Goal: Task Accomplishment & Management: Manage account settings

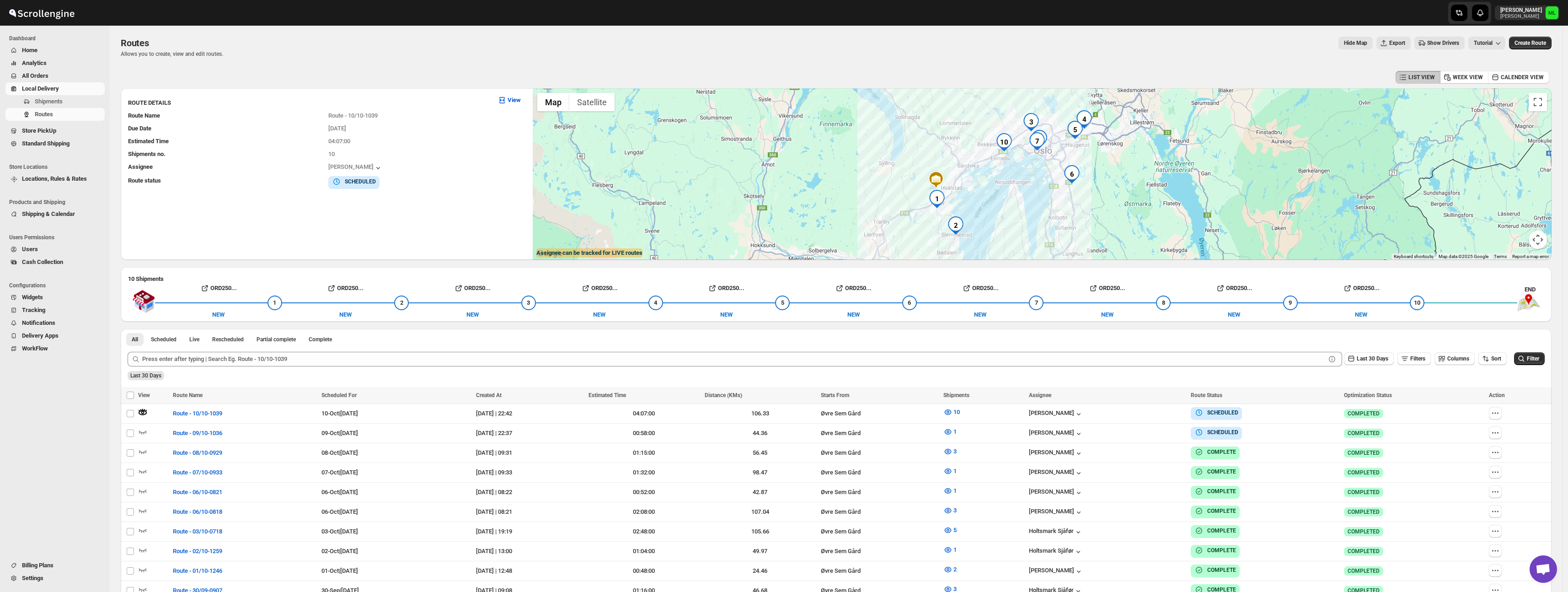
scroll to position [42, 0]
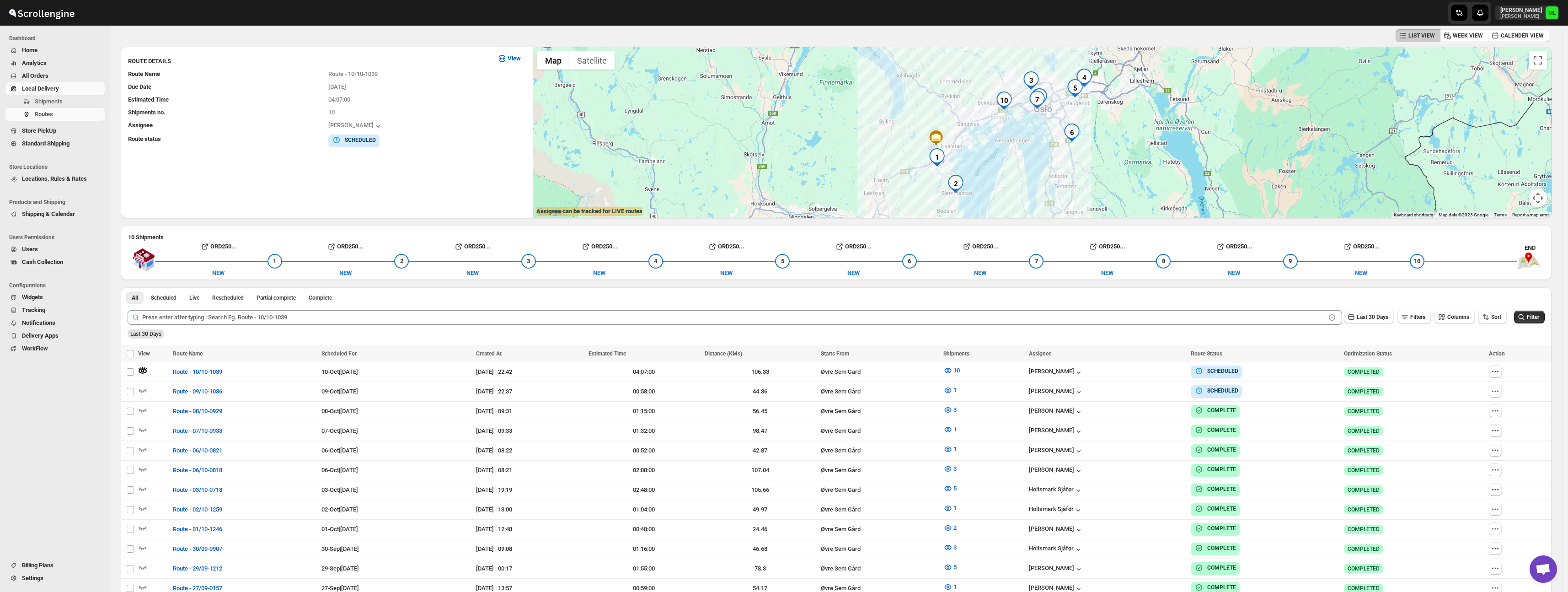
click at [42, 143] on span "Standard Shipping" at bounding box center [46, 143] width 48 height 7
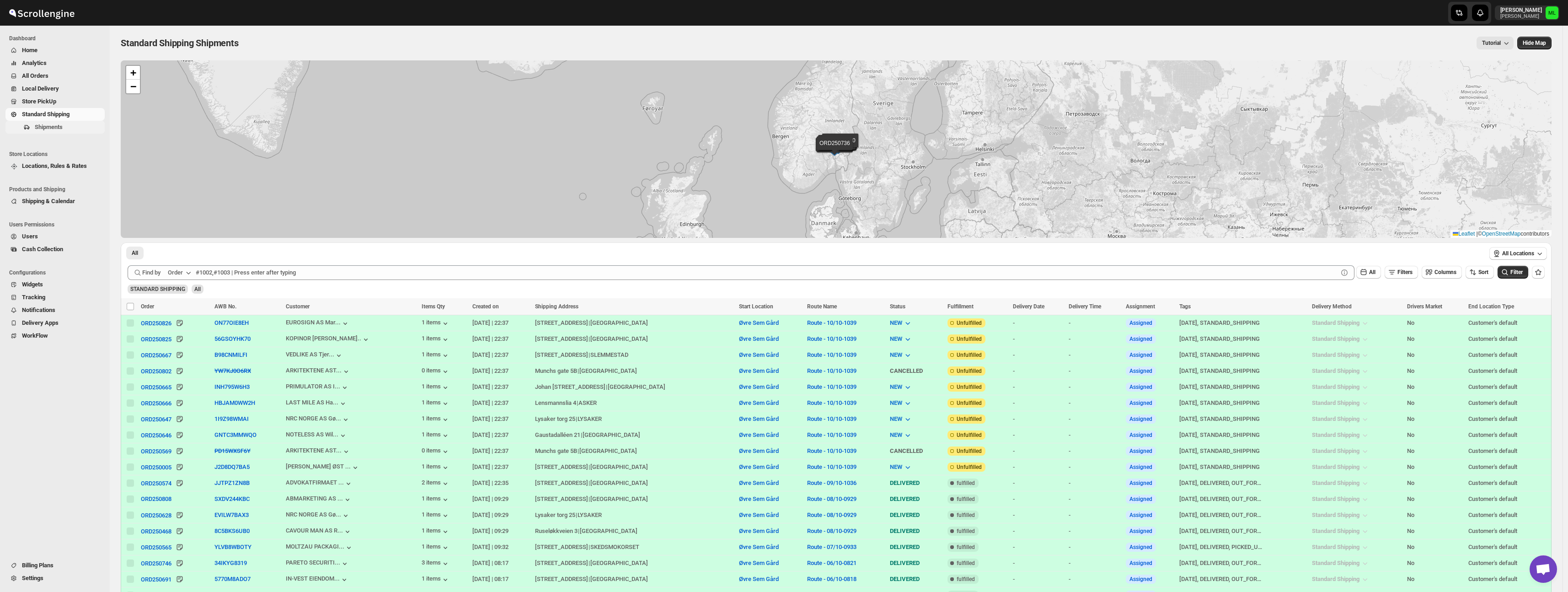
click at [58, 129] on span "Shipments" at bounding box center [49, 127] width 28 height 7
click at [39, 94] on link "Local Delivery" at bounding box center [55, 88] width 99 height 13
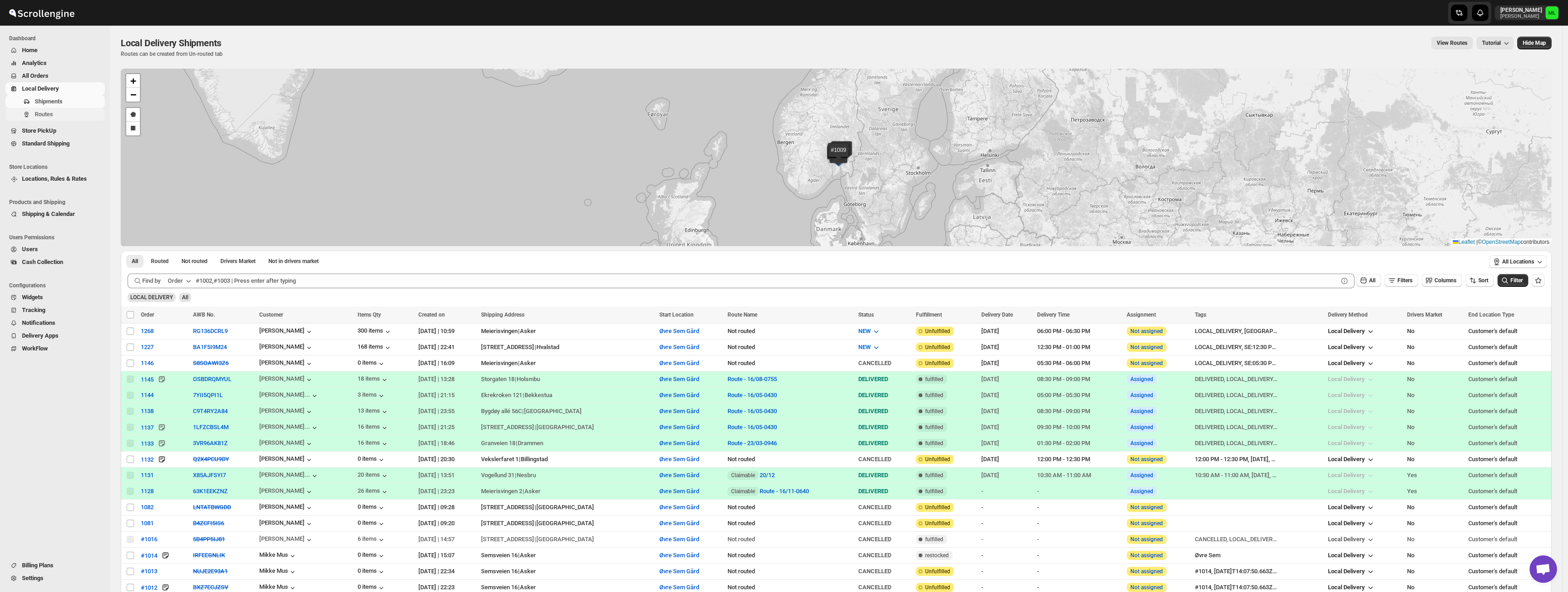
click at [46, 112] on span "Routes" at bounding box center [44, 114] width 19 height 7
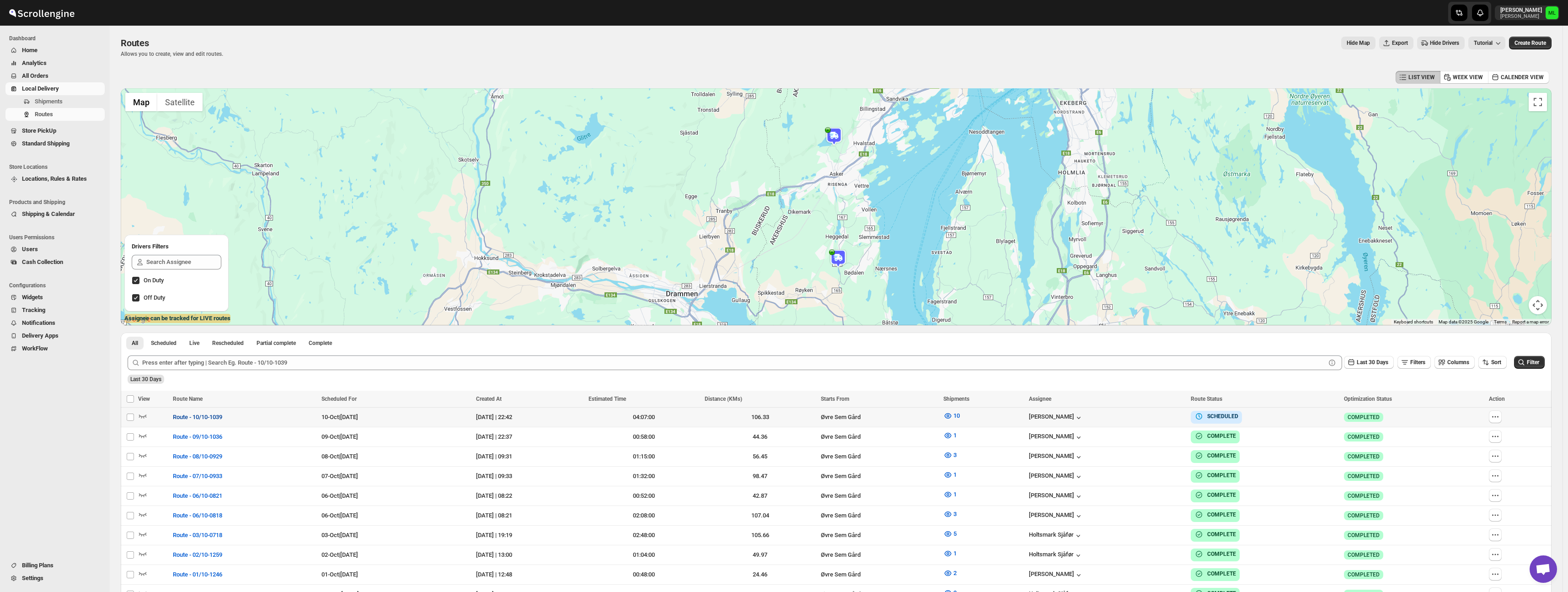
click at [196, 418] on span "Route - 10/10-1039" at bounding box center [197, 417] width 49 height 9
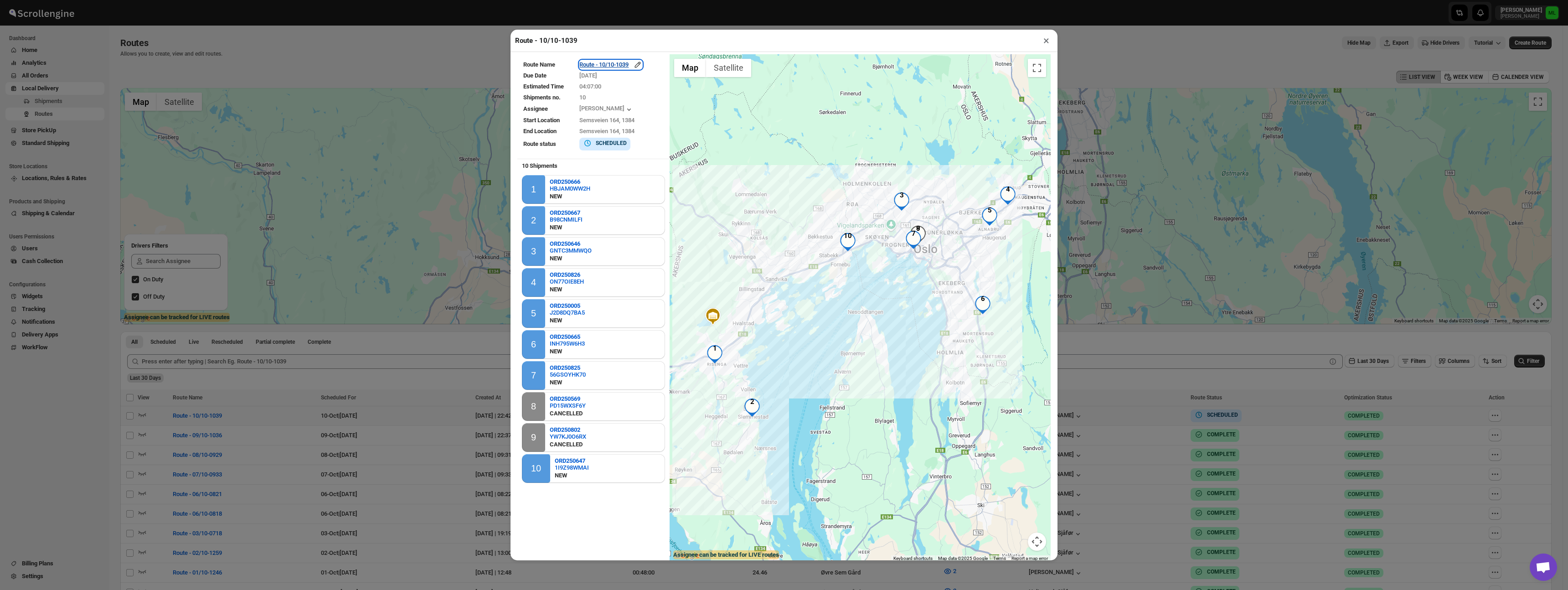
click at [611, 63] on div "Route - 10/10-1039" at bounding box center [611, 65] width 63 height 9
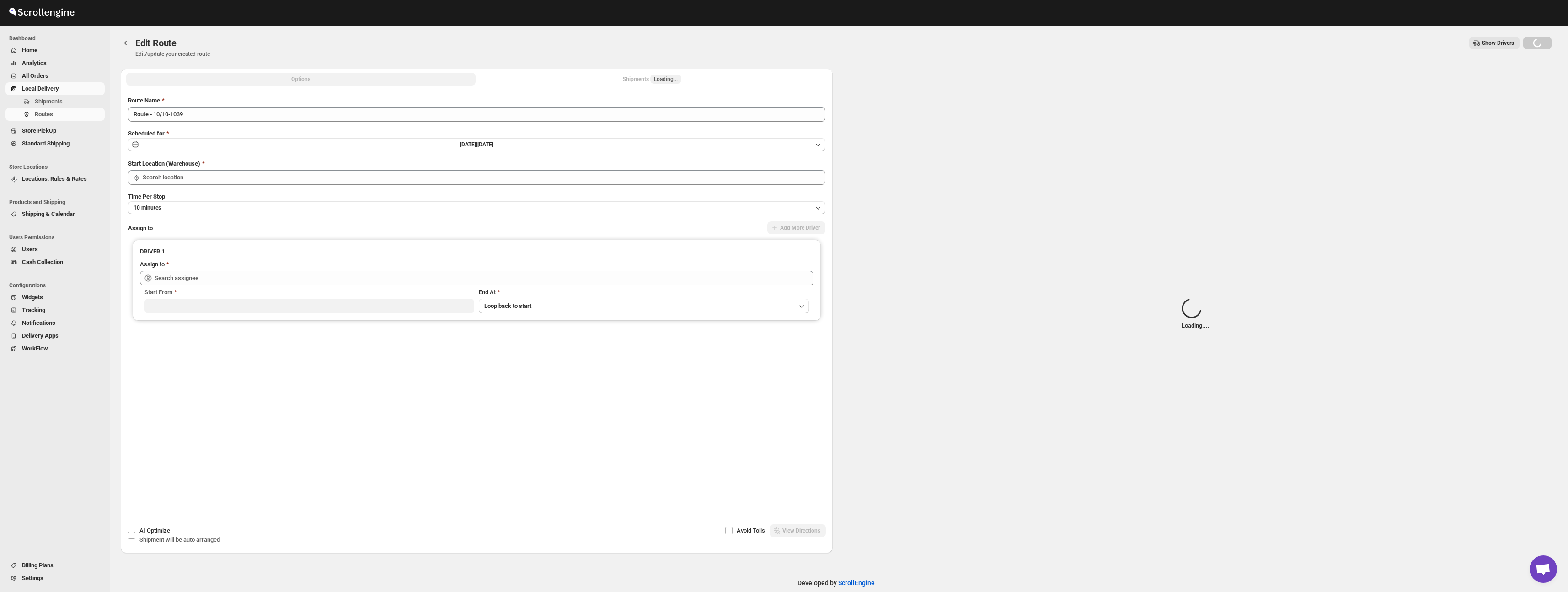
type input "[PERSON_NAME] ([PERSON_NAME][EMAIL_ADDRESS][DOMAIN_NAME])"
type input "Øvre Sem Gård"
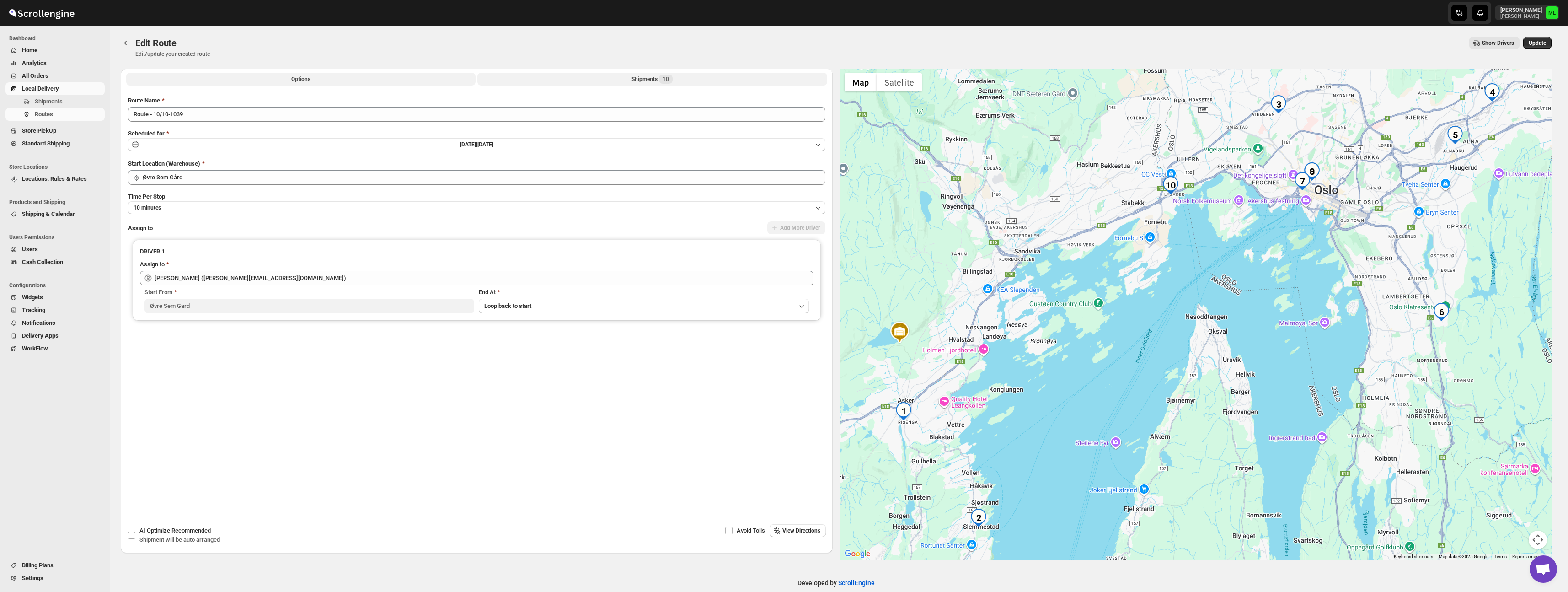
click at [638, 79] on div "Shipments 10" at bounding box center [652, 79] width 41 height 9
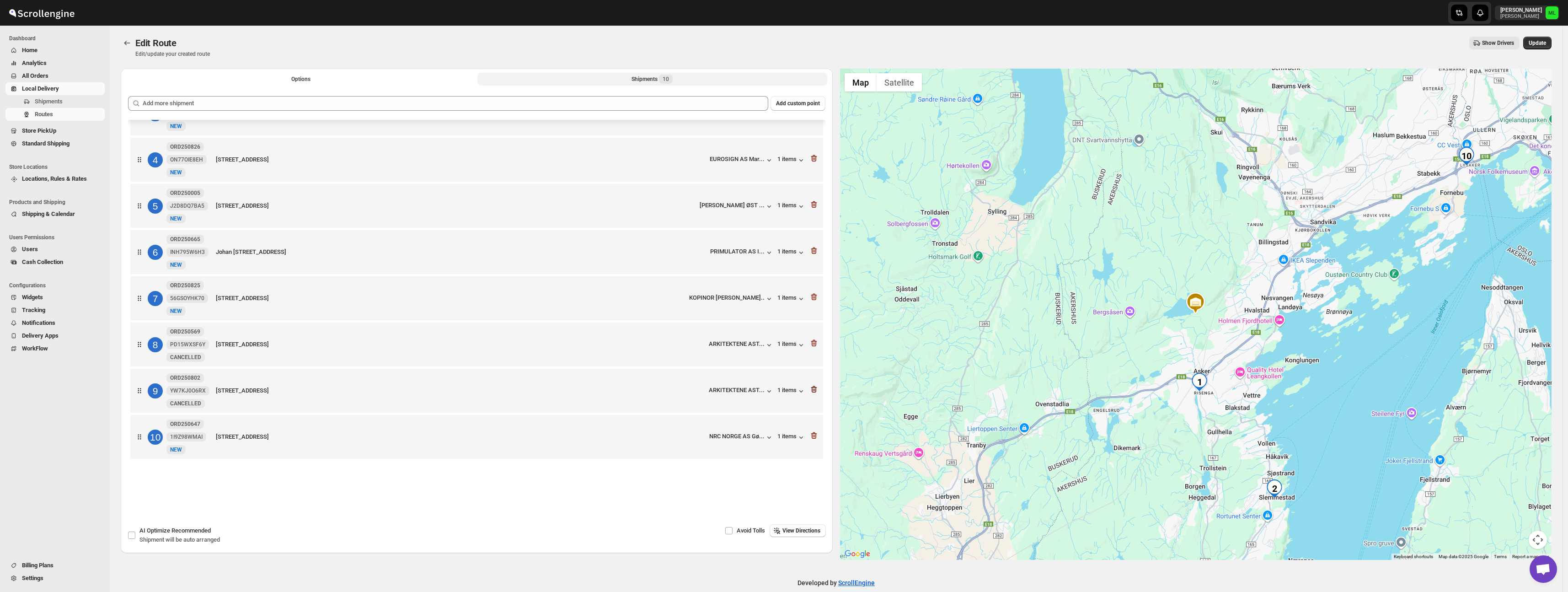
scroll to position [136, 0]
click at [810, 386] on icon "button" at bounding box center [814, 389] width 9 height 9
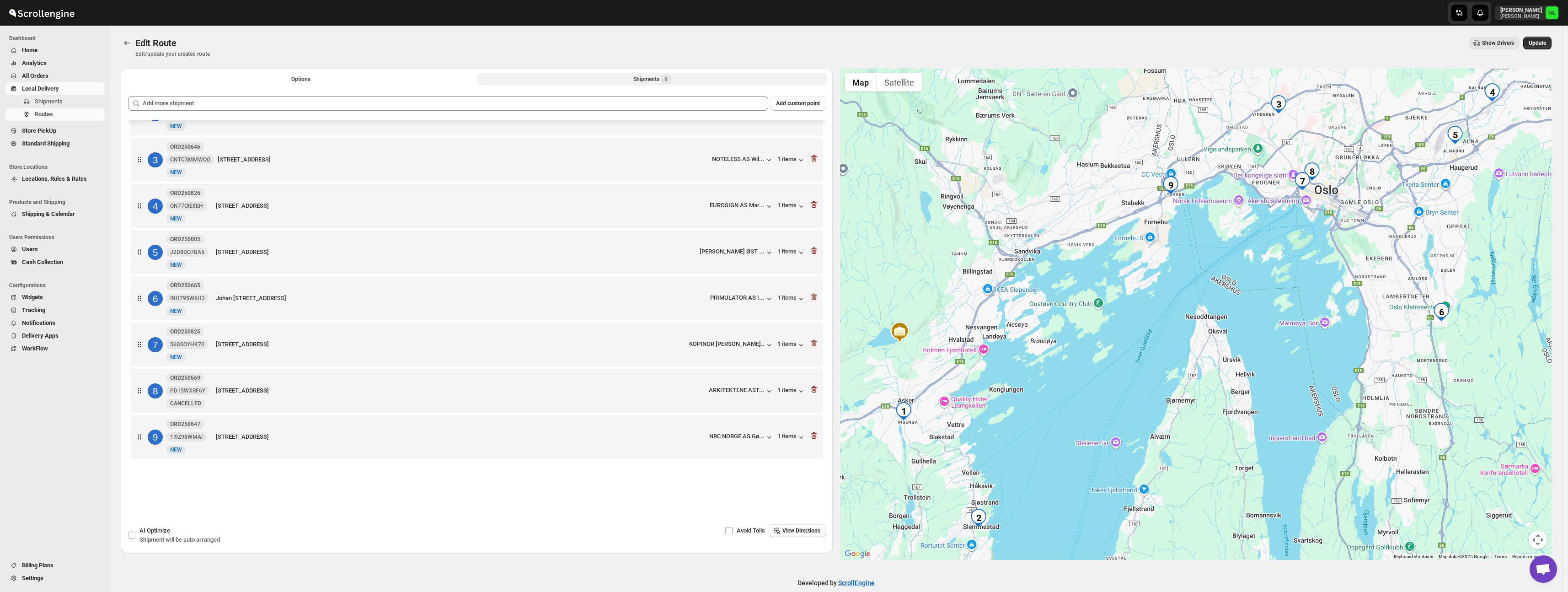
scroll to position [14, 0]
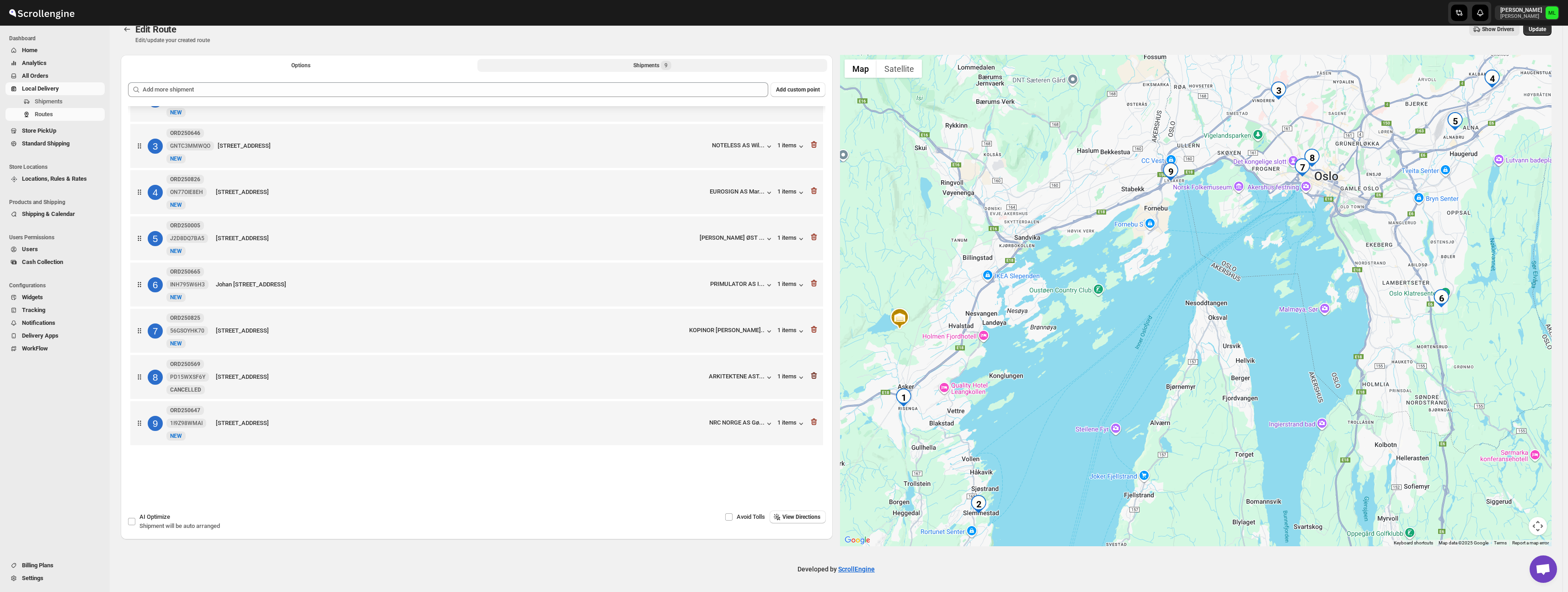
click at [813, 374] on icon "button" at bounding box center [814, 376] width 9 height 9
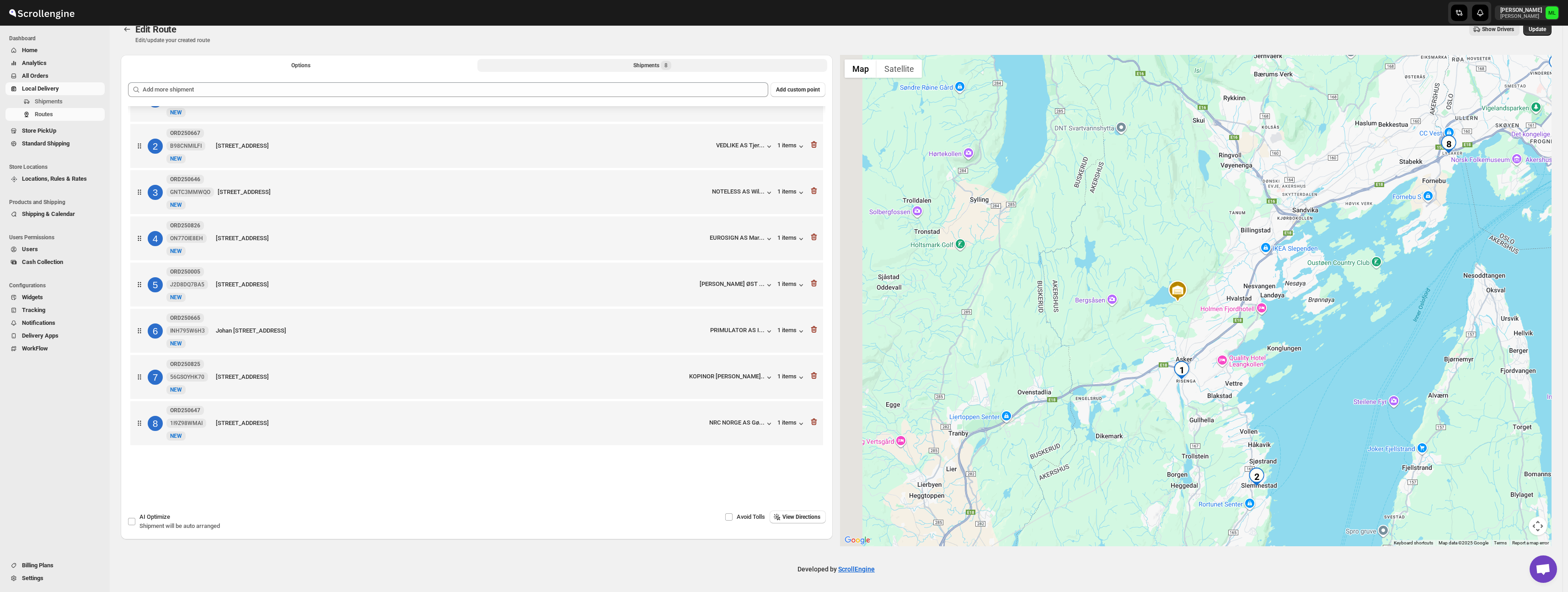
scroll to position [42, 0]
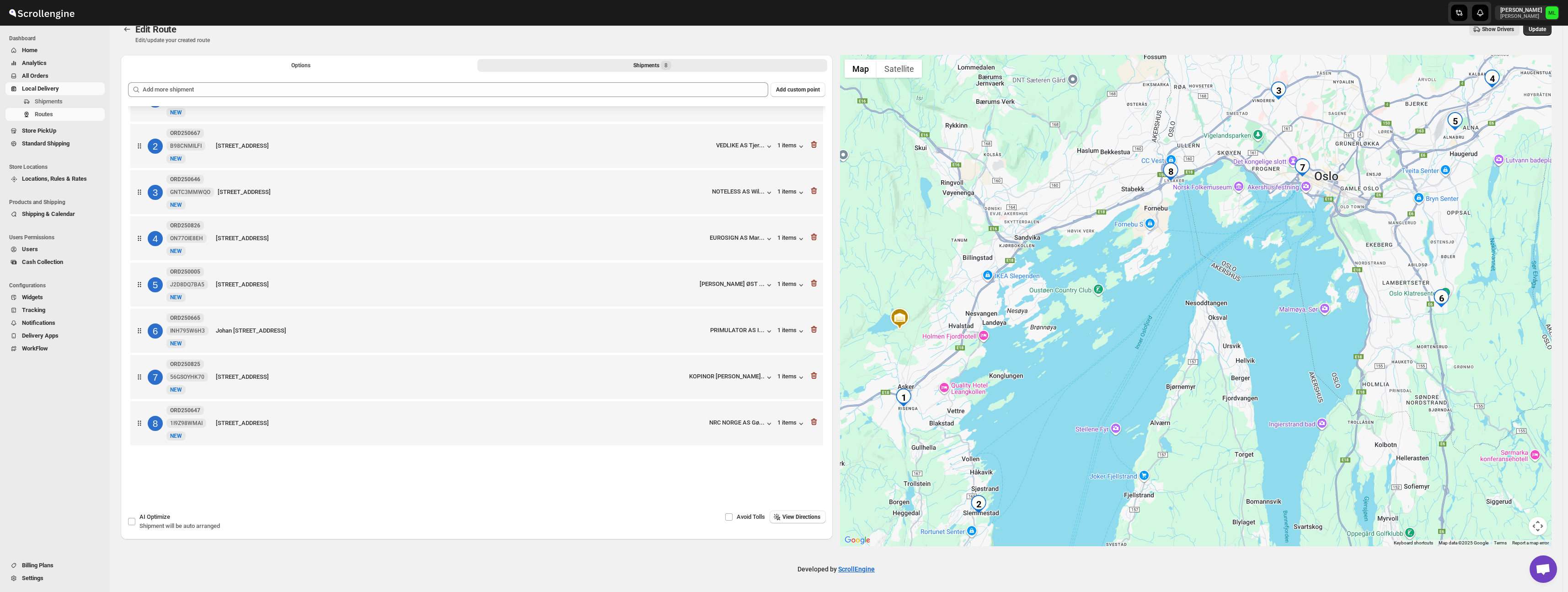
click at [829, 516] on div "AI Optimize Shipment will be auto arranged Avoid Tolls View Directions" at bounding box center [477, 524] width 712 height 29
click at [814, 516] on span "View Directions" at bounding box center [801, 516] width 38 height 7
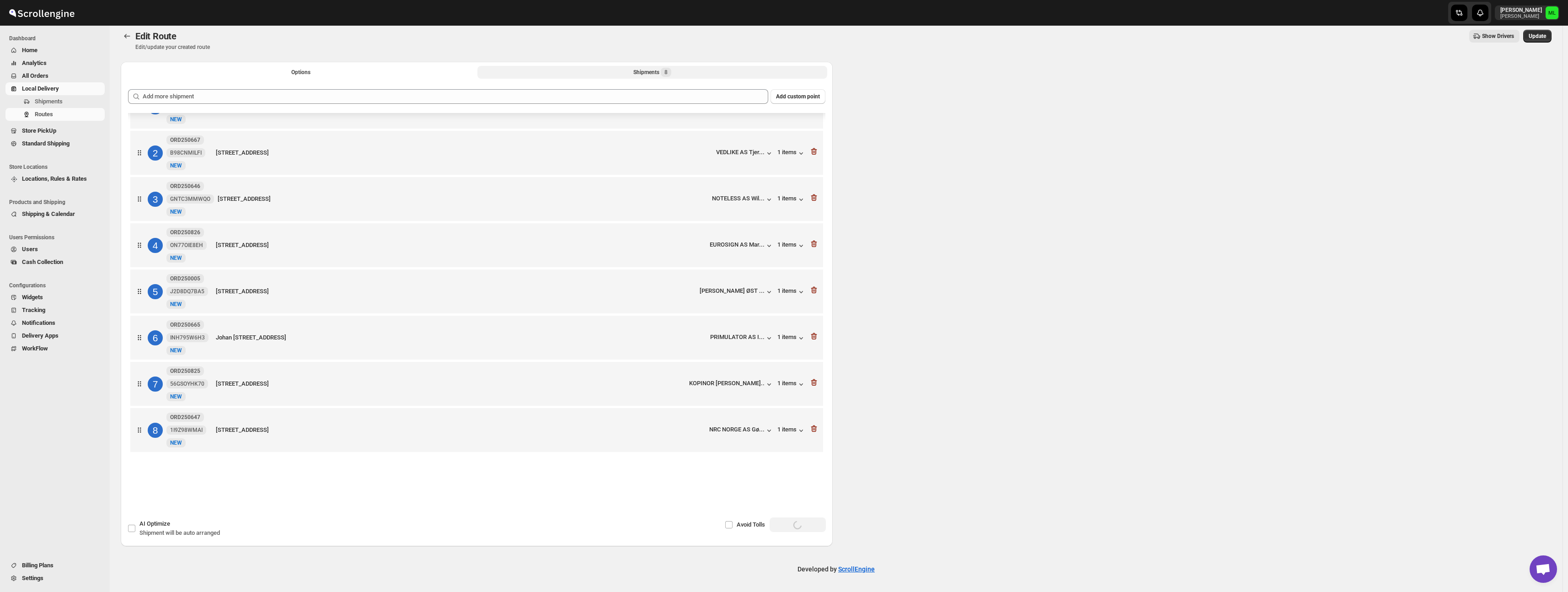
scroll to position [7, 0]
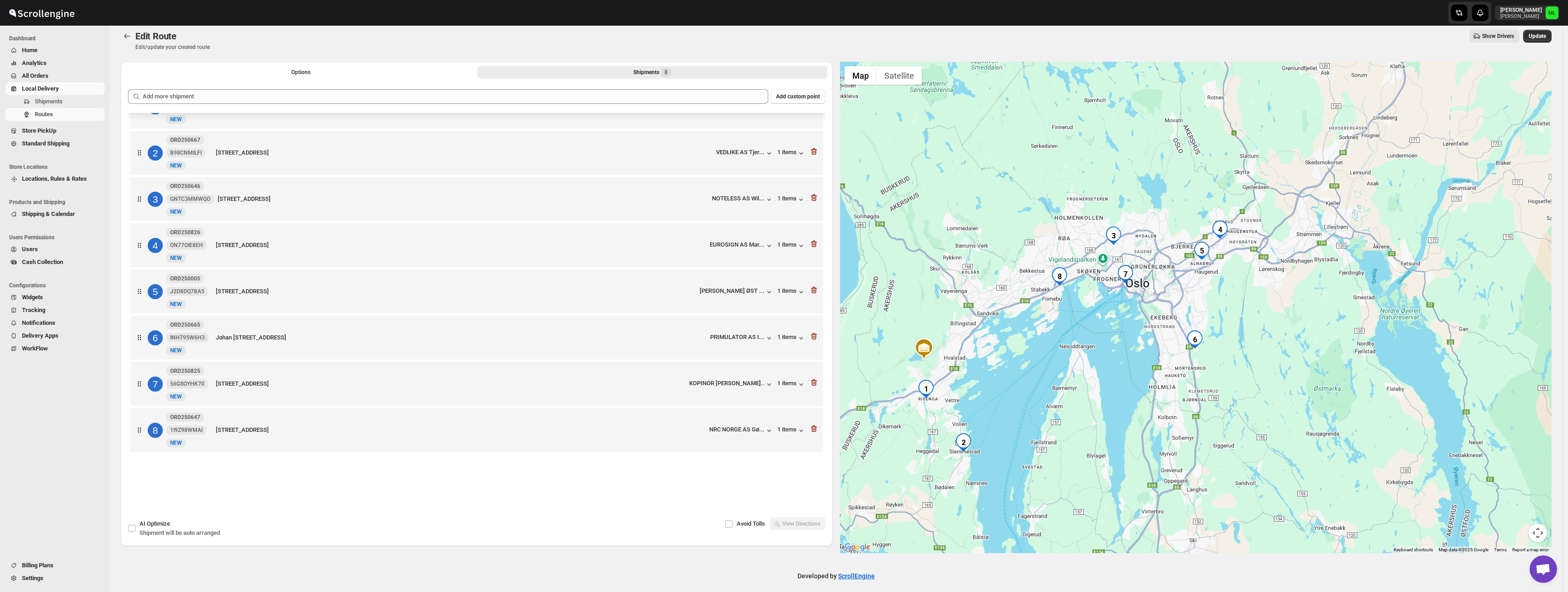
drag, startPoint x: 1361, startPoint y: 313, endPoint x: 1089, endPoint y: 362, distance: 276.4
click at [1089, 366] on div at bounding box center [1196, 307] width 712 height 491
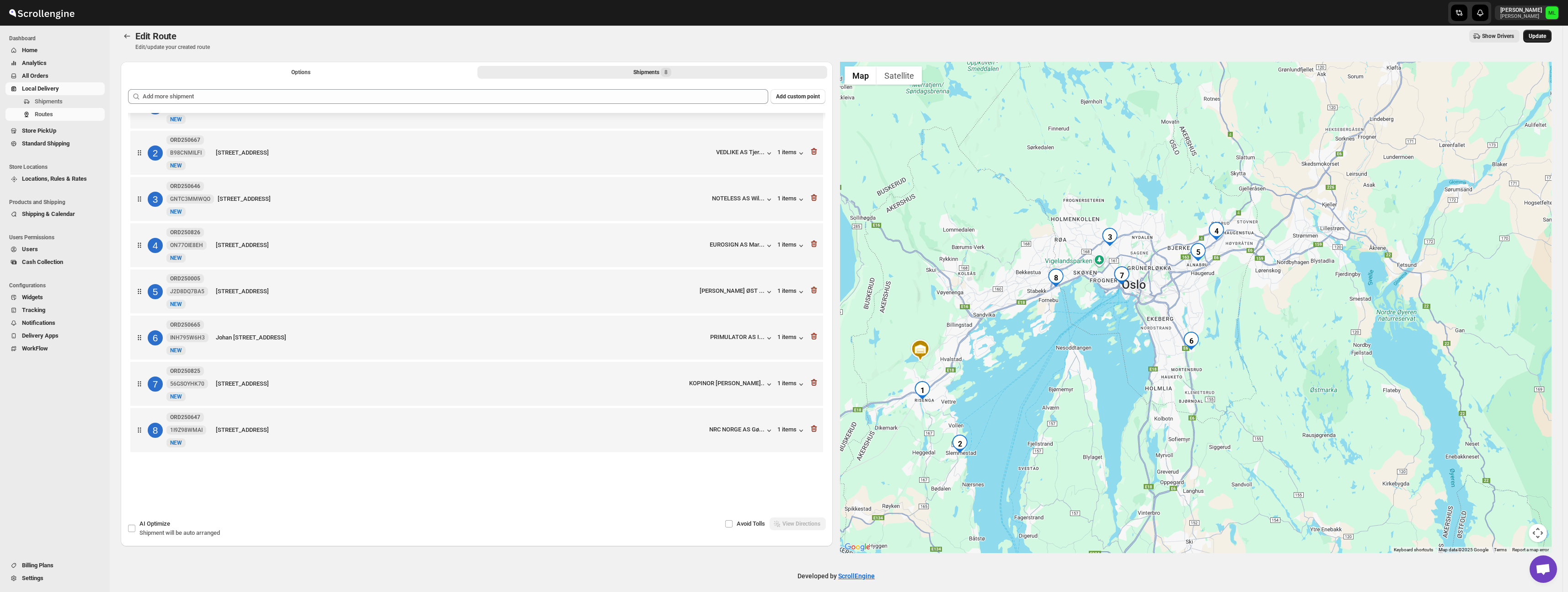
click at [1546, 36] on span "Update" at bounding box center [1537, 36] width 17 height 7
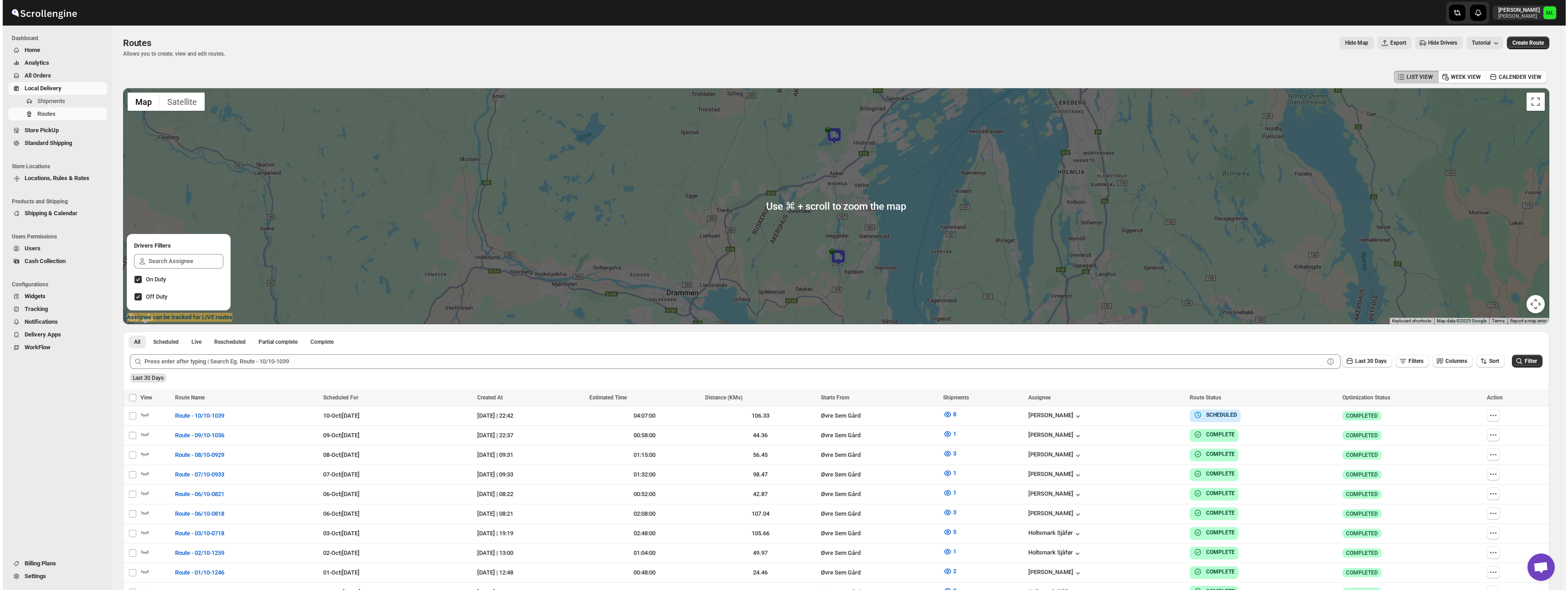
scroll to position [1, 0]
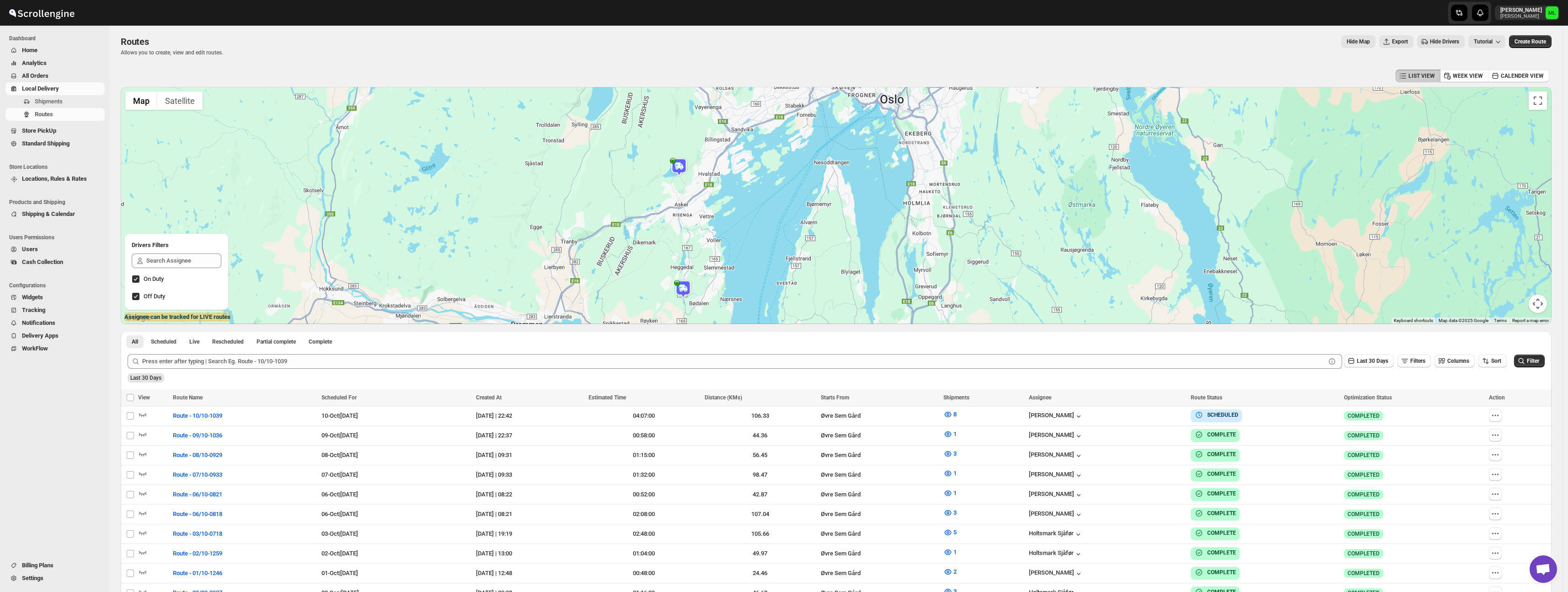
drag, startPoint x: 924, startPoint y: 253, endPoint x: 768, endPoint y: 280, distance: 158.3
click at [768, 280] on div at bounding box center [836, 206] width 1430 height 237
click at [197, 419] on span "Route - 10/10-1039" at bounding box center [197, 416] width 49 height 9
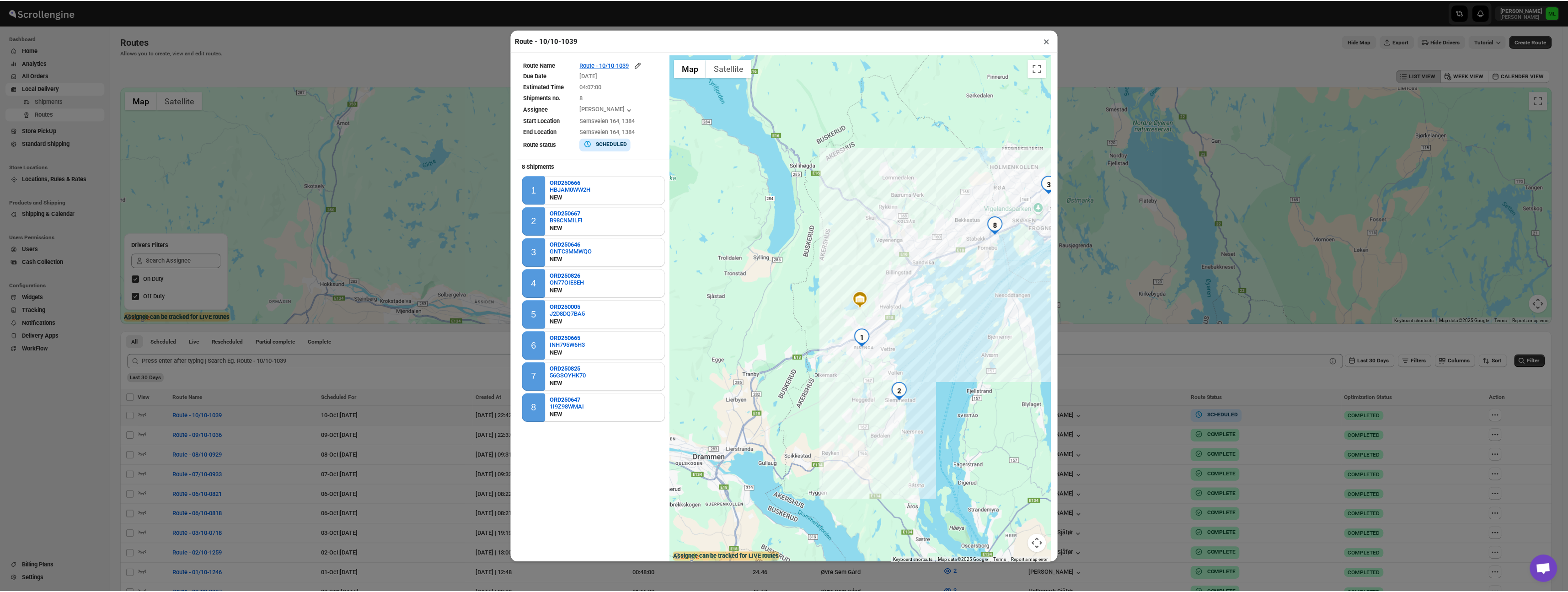
scroll to position [8, 0]
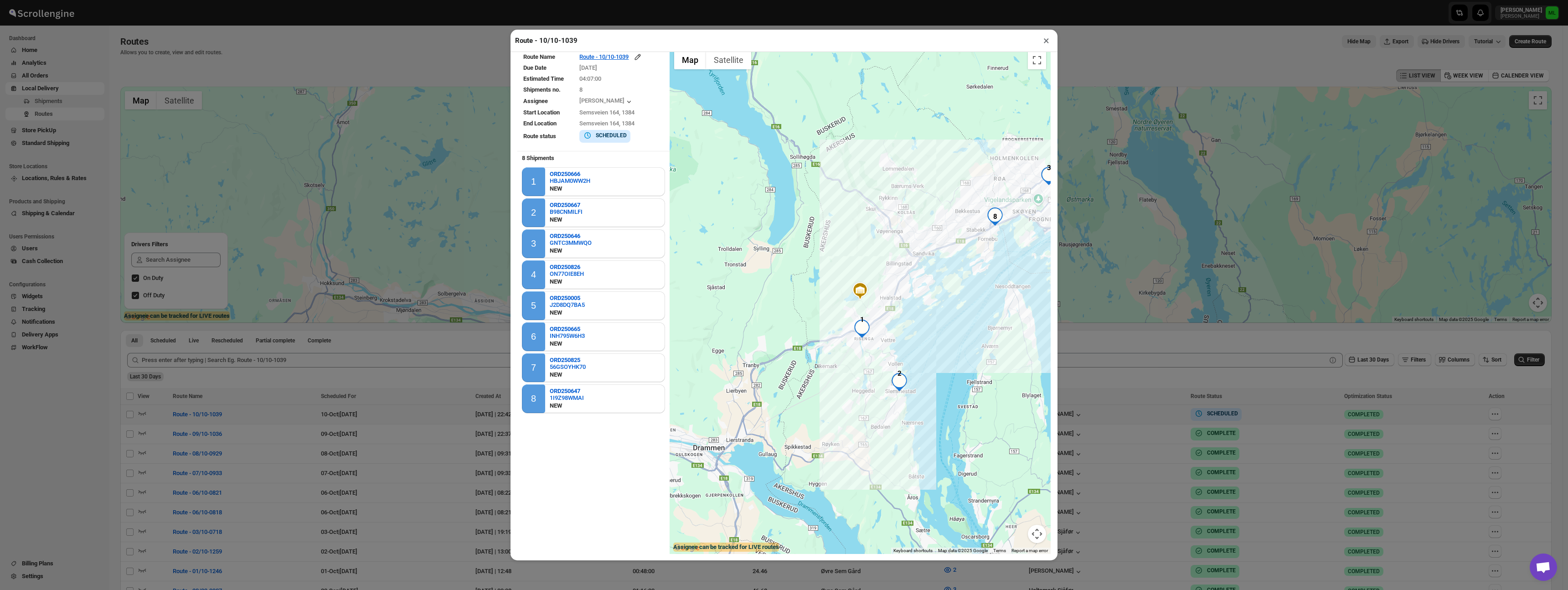
click at [1046, 43] on button "×" at bounding box center [1046, 40] width 13 height 13
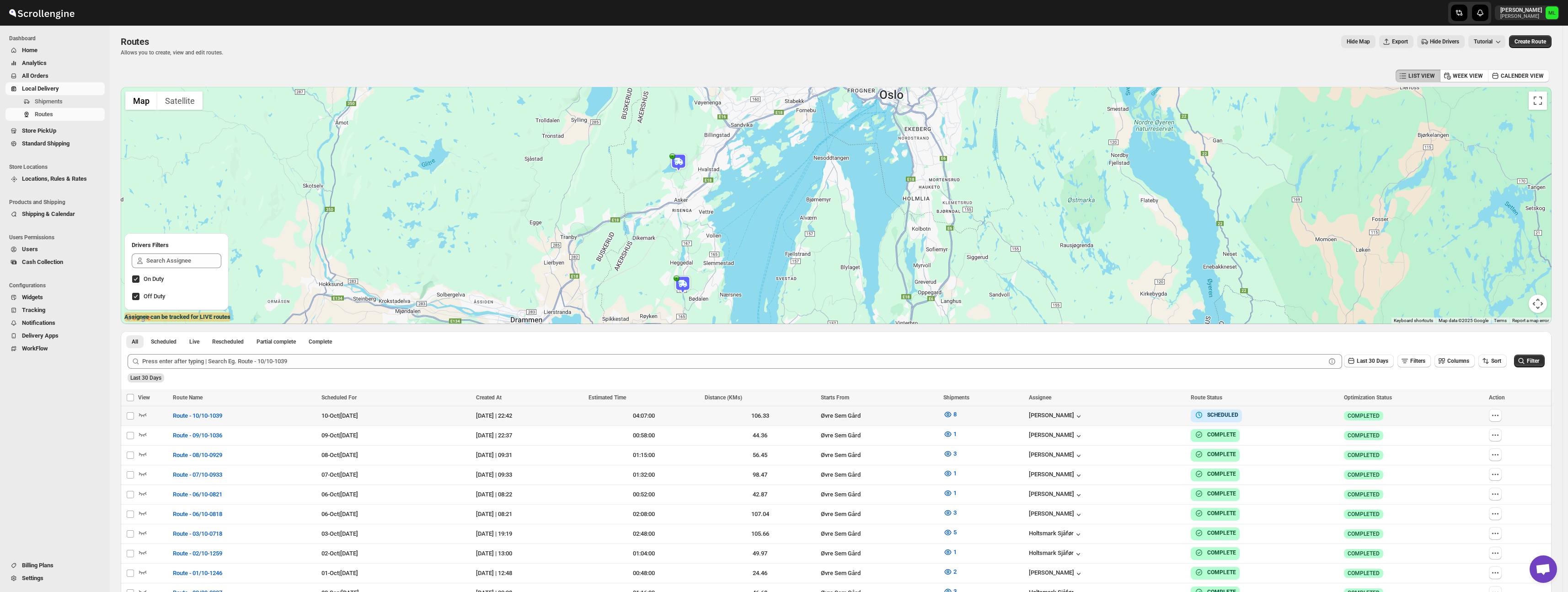
scroll to position [0, 0]
